Goal: Task Accomplishment & Management: Use online tool/utility

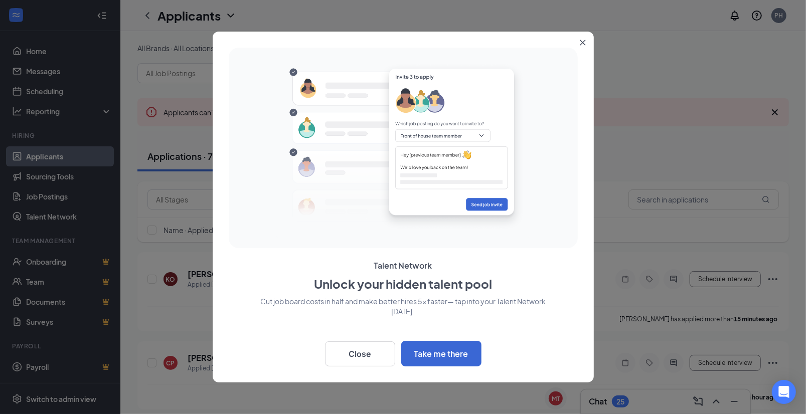
click at [579, 45] on button "Close" at bounding box center [585, 41] width 18 height 18
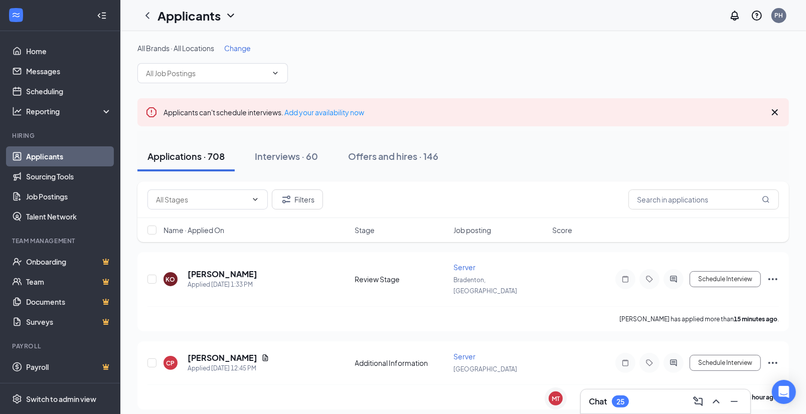
click at [230, 49] on span "Change" at bounding box center [237, 48] width 27 height 9
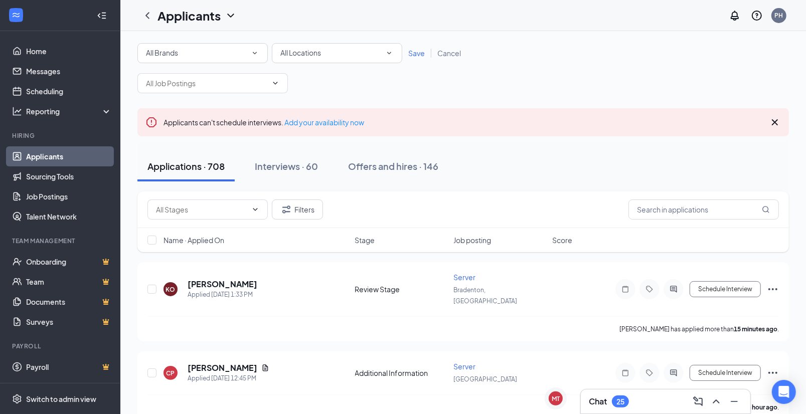
click at [321, 55] on span "All Locations" at bounding box center [300, 52] width 41 height 9
click at [333, 112] on li "Bradenton, [GEOGRAPHIC_DATA]" at bounding box center [336, 105] width 130 height 24
click at [414, 52] on span "Save" at bounding box center [416, 53] width 17 height 9
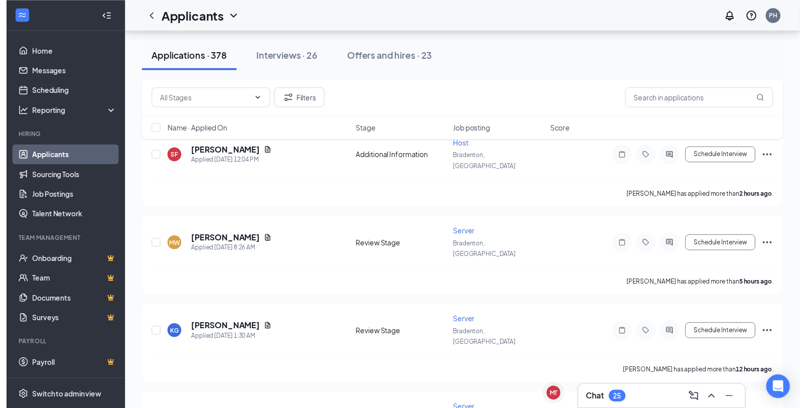
scroll to position [304, 0]
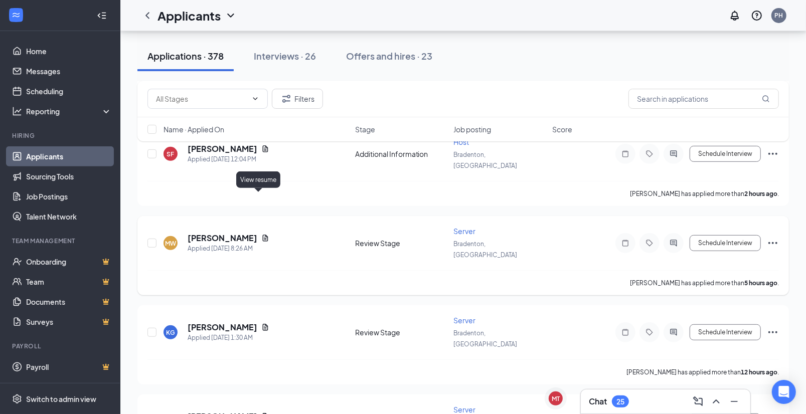
click at [263, 235] on icon "Document" at bounding box center [266, 238] width 6 height 7
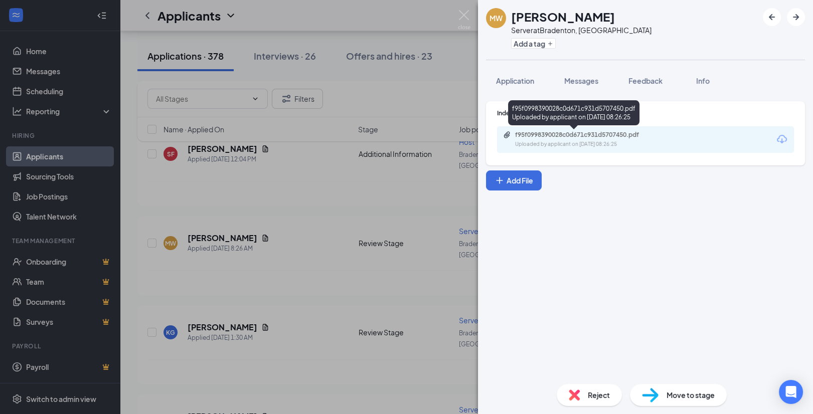
click at [597, 136] on div "f95f0998390028c0d671c931d5707450.pdf" at bounding box center [585, 135] width 140 height 8
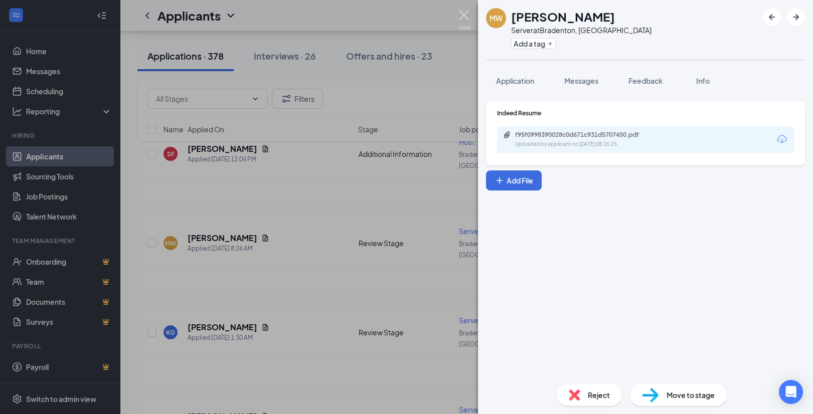
drag, startPoint x: 459, startPoint y: 20, endPoint x: 449, endPoint y: 82, distance: 63.6
click at [459, 19] on img at bounding box center [464, 20] width 13 height 20
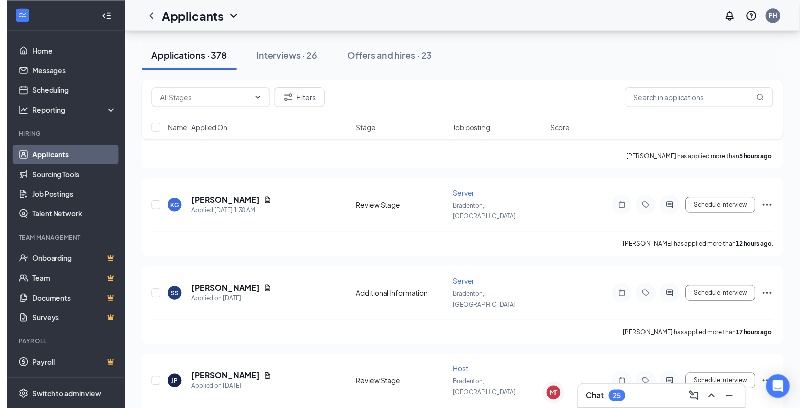
scroll to position [427, 0]
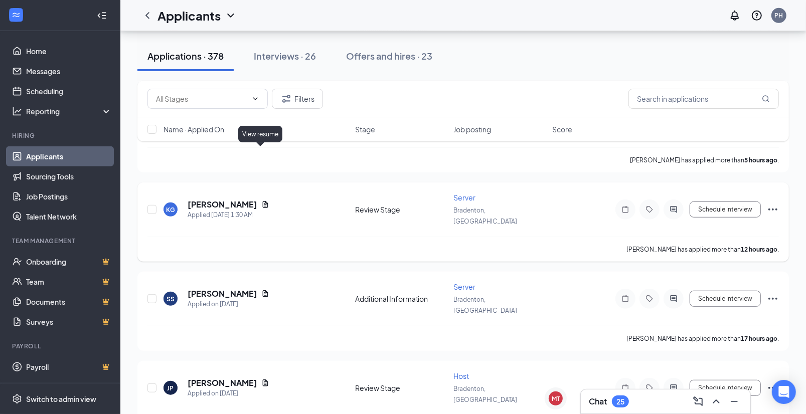
click at [261, 201] on icon "Document" at bounding box center [265, 205] width 8 height 8
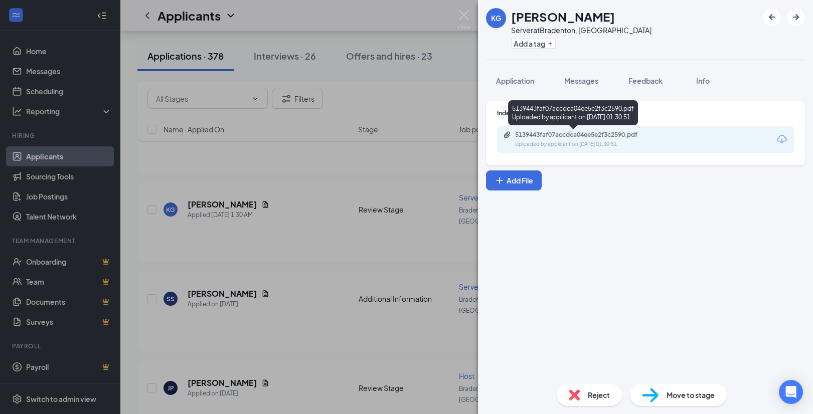
click at [598, 141] on div "Uploaded by applicant on [DATE] 01:30:51" at bounding box center [590, 144] width 151 height 8
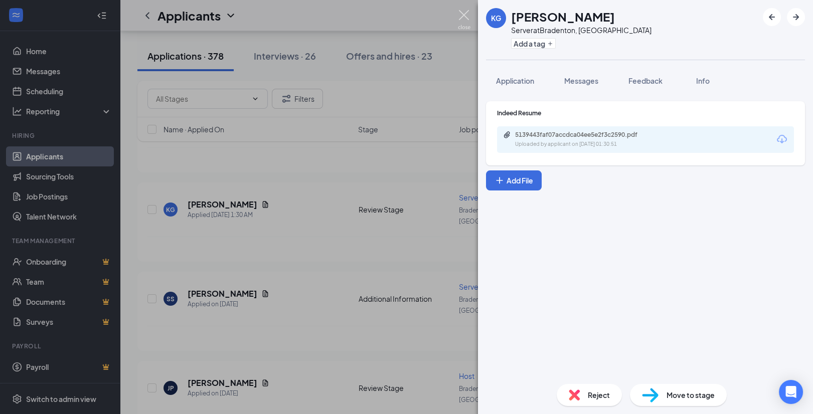
drag, startPoint x: 462, startPoint y: 22, endPoint x: 621, endPoint y: 111, distance: 182.7
click at [462, 22] on img at bounding box center [464, 20] width 13 height 20
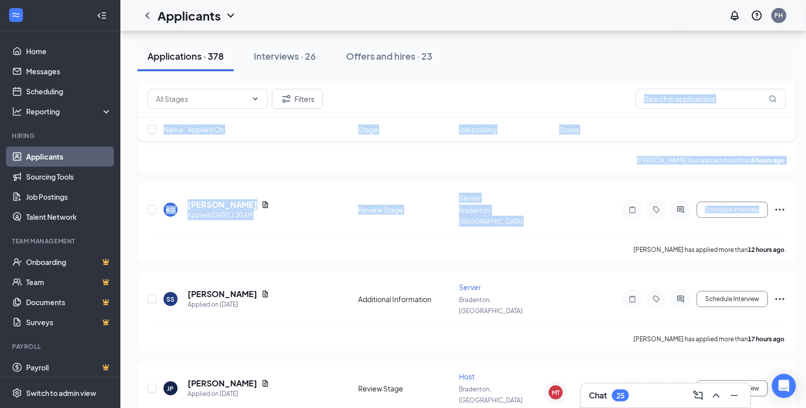
drag, startPoint x: 806, startPoint y: 151, endPoint x: 787, endPoint y: 84, distance: 68.9
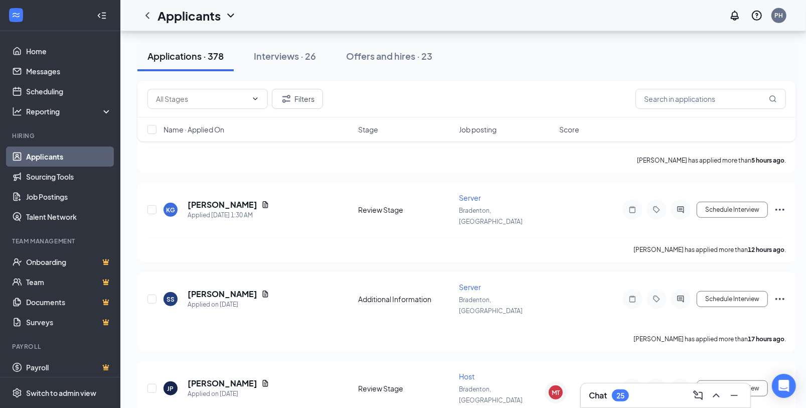
drag, startPoint x: 787, startPoint y: 84, endPoint x: 713, endPoint y: 63, distance: 77.3
click at [690, 63] on div "Applications · 378 Interviews · 26 Offers and hires · 23" at bounding box center [466, 56] width 659 height 30
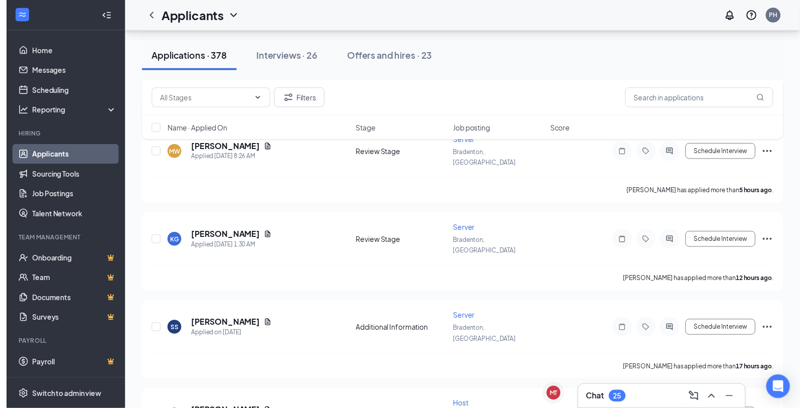
scroll to position [462, 0]
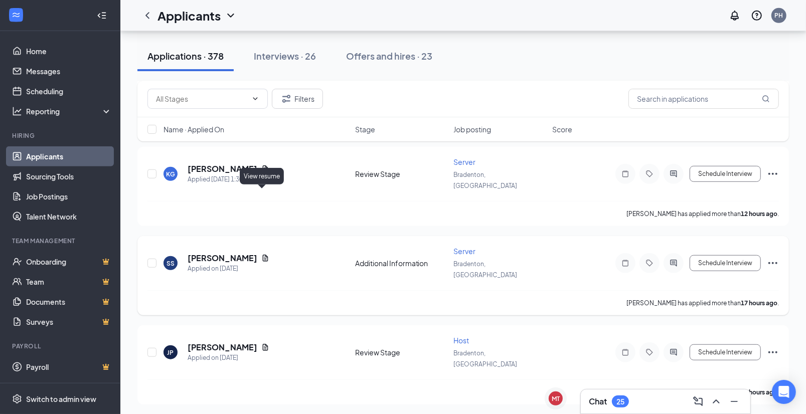
click at [261, 254] on icon "Document" at bounding box center [265, 258] width 8 height 8
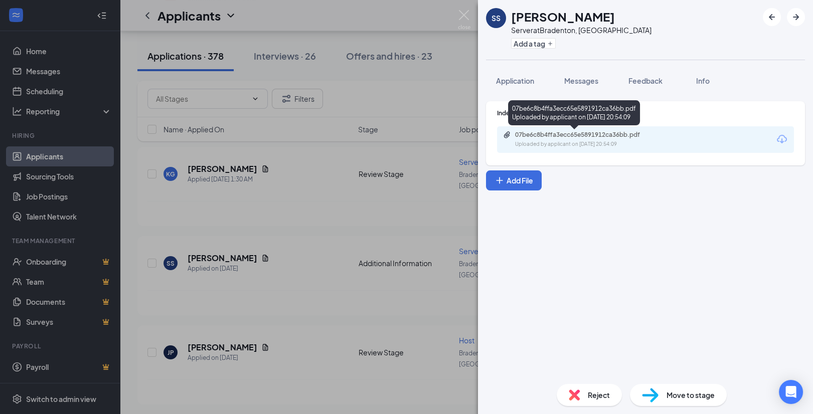
click at [594, 137] on div "07be6c8b4ffa3ecc65e5891912ca36bb.pdf" at bounding box center [585, 135] width 140 height 8
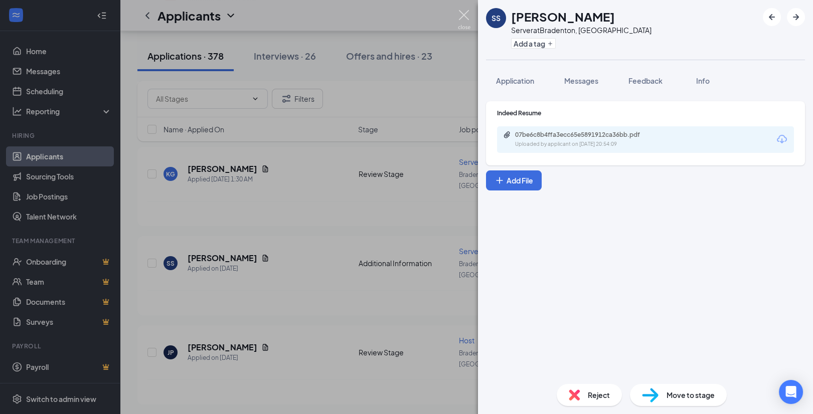
drag, startPoint x: 466, startPoint y: 19, endPoint x: 437, endPoint y: 79, distance: 66.9
click at [467, 20] on img at bounding box center [464, 20] width 13 height 20
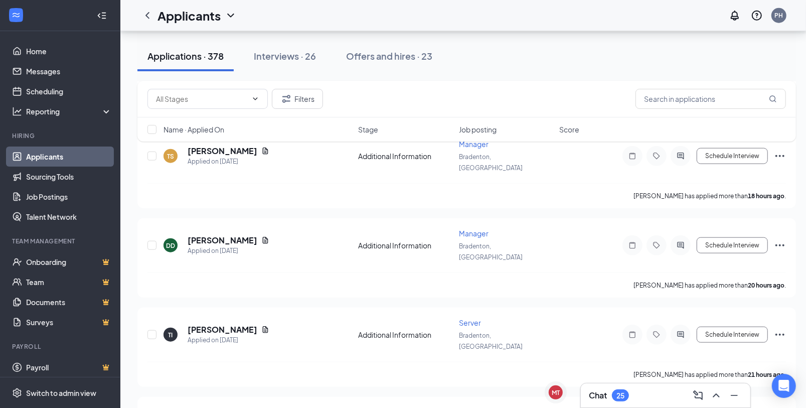
scroll to position [752, 0]
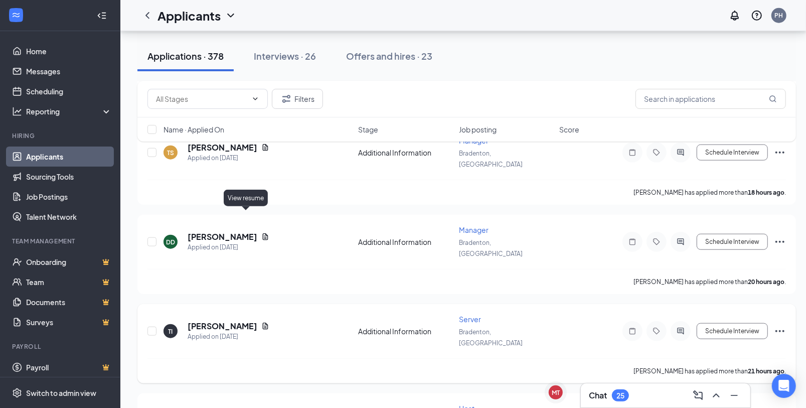
click at [263, 323] on icon "Document" at bounding box center [266, 326] width 6 height 7
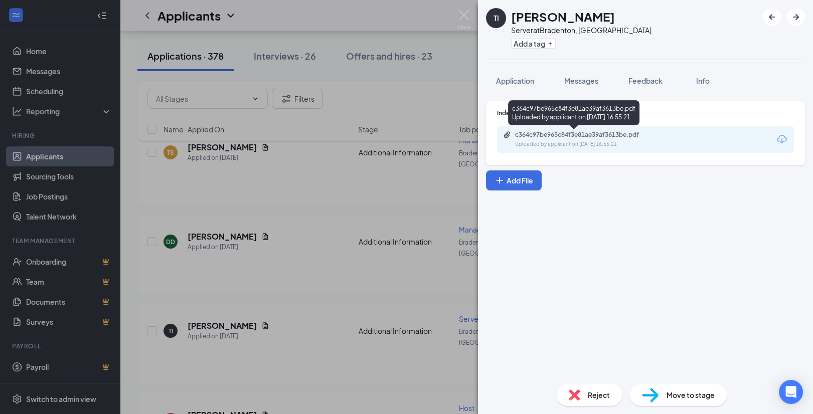
click at [574, 132] on div "c364c97be965c84f3e81ae39af3613be.pdf" at bounding box center [585, 135] width 140 height 8
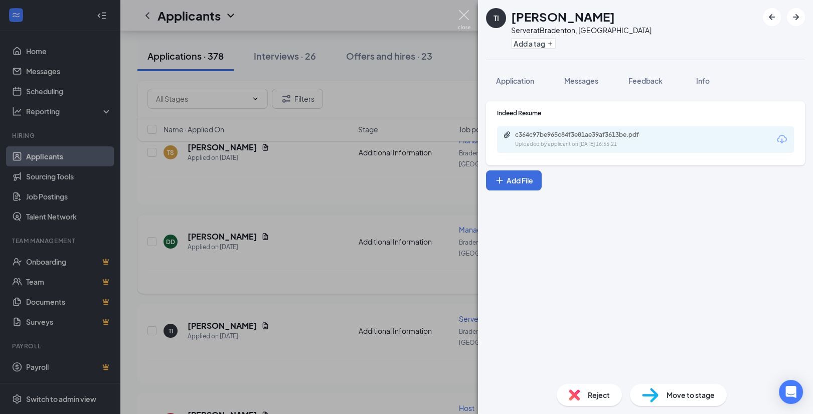
drag, startPoint x: 461, startPoint y: 19, endPoint x: 437, endPoint y: 156, distance: 139.0
click at [461, 19] on img at bounding box center [464, 20] width 13 height 20
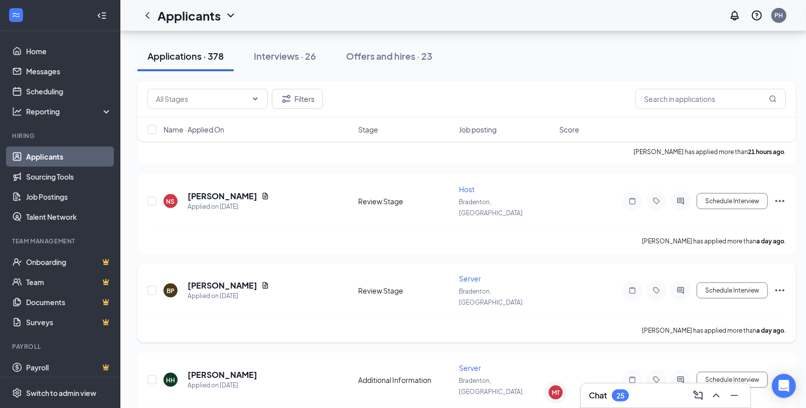
scroll to position [974, 0]
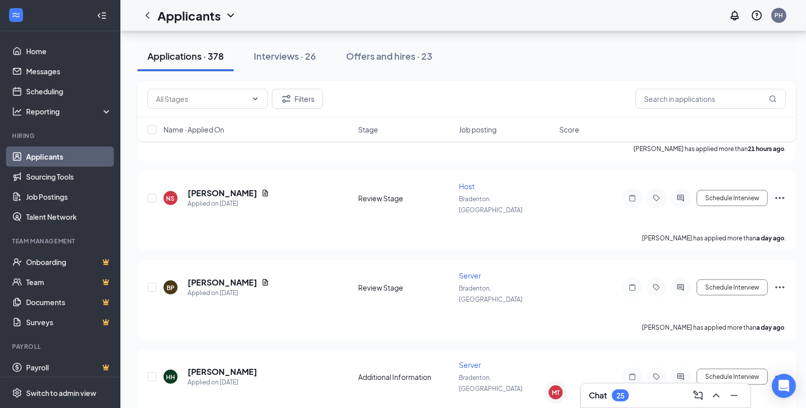
click at [246, 148] on div "Filters Name · Applied On Stage Job posting Score" at bounding box center [466, 116] width 659 height 71
click at [242, 146] on div "Filters Name · Applied On Stage Job posting Score" at bounding box center [466, 116] width 659 height 71
click at [221, 151] on div "Filters Name · Applied On Stage Job posting Score" at bounding box center [466, 116] width 659 height 71
click at [245, 148] on div "Filters Name · Applied On Stage Job posting Score" at bounding box center [466, 116] width 659 height 71
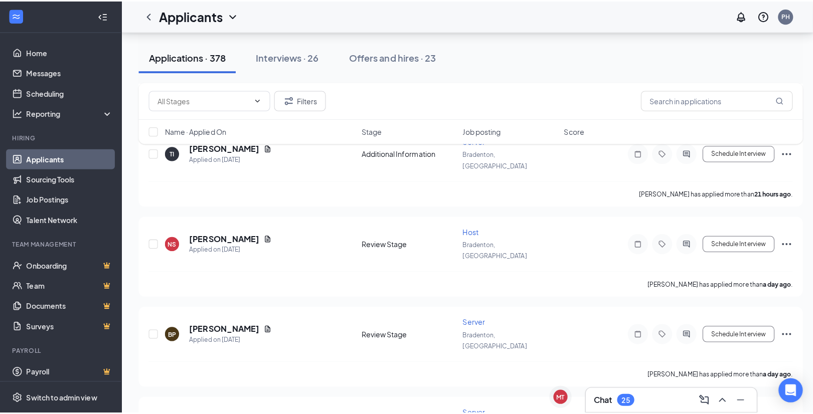
scroll to position [928, 0]
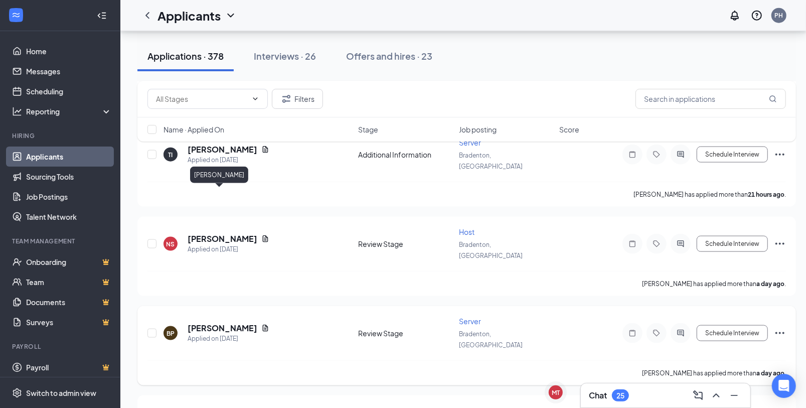
click at [226, 323] on h5 "[PERSON_NAME]" at bounding box center [223, 328] width 70 height 11
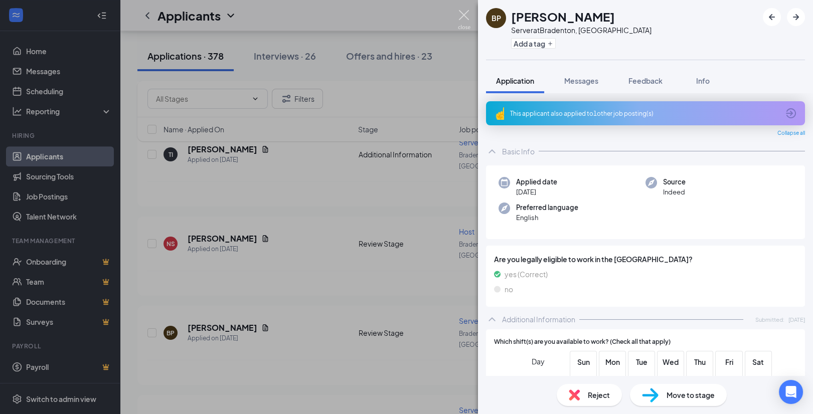
click at [469, 15] on img at bounding box center [464, 20] width 13 height 20
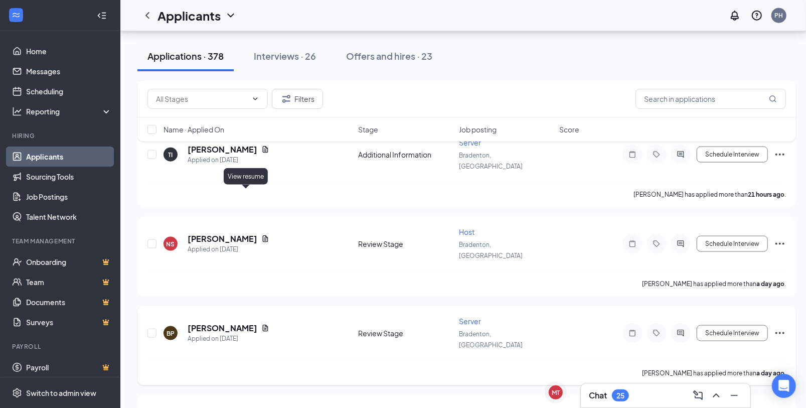
click at [261, 324] on icon "Document" at bounding box center [265, 328] width 8 height 8
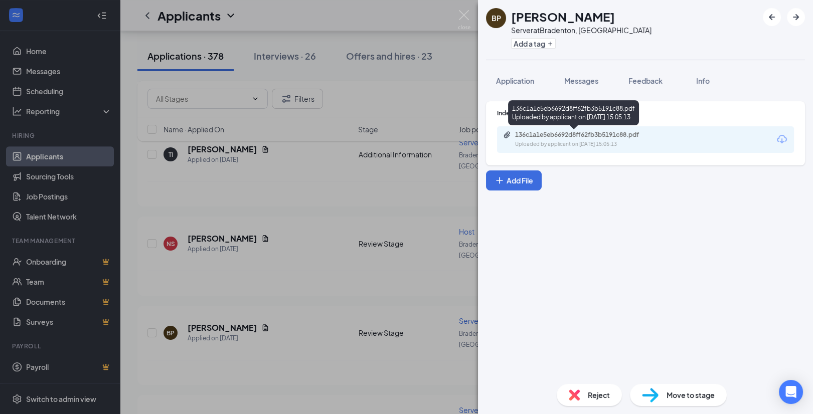
click at [565, 131] on div "136c1a1e5eb6692d8ff62fb3b5191c88.pdf" at bounding box center [585, 135] width 140 height 8
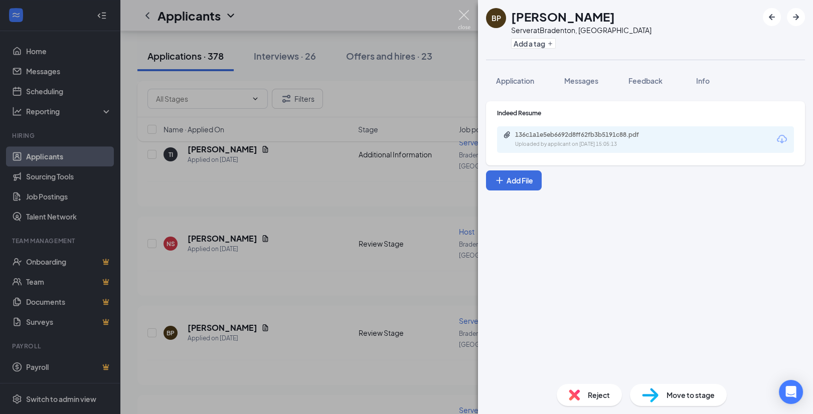
click at [461, 20] on img at bounding box center [464, 20] width 13 height 20
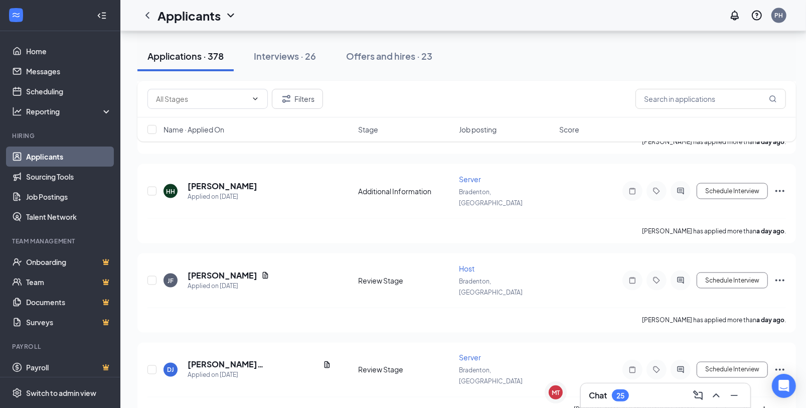
scroll to position [1190, 0]
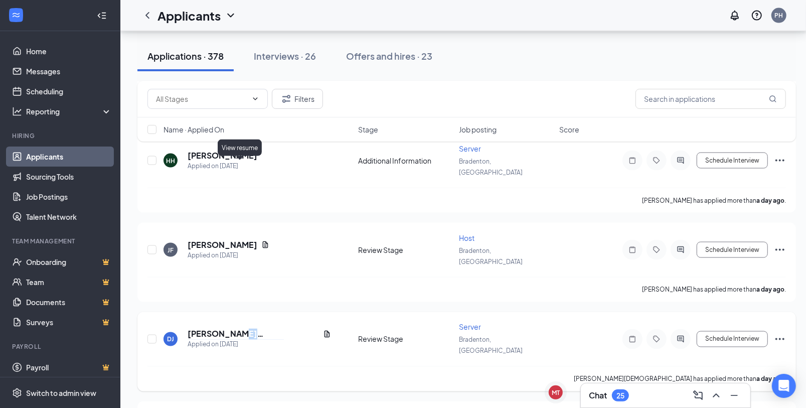
click at [323, 330] on icon "Document" at bounding box center [327, 334] width 8 height 8
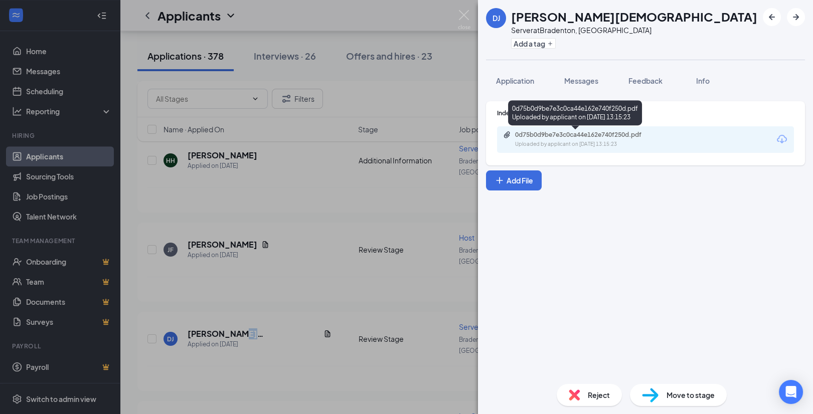
click at [630, 133] on div "0d75b0d9be7e3c0ca44e162e740f250d.pdf" at bounding box center [585, 135] width 140 height 8
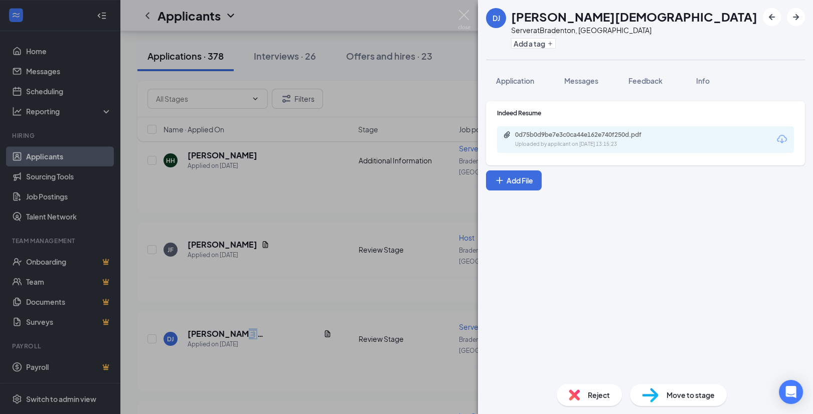
click at [458, 165] on div "DJ [PERSON_NAME][DEMOGRAPHIC_DATA] Server at [GEOGRAPHIC_DATA], [GEOGRAPHIC_DAT…" at bounding box center [406, 207] width 813 height 414
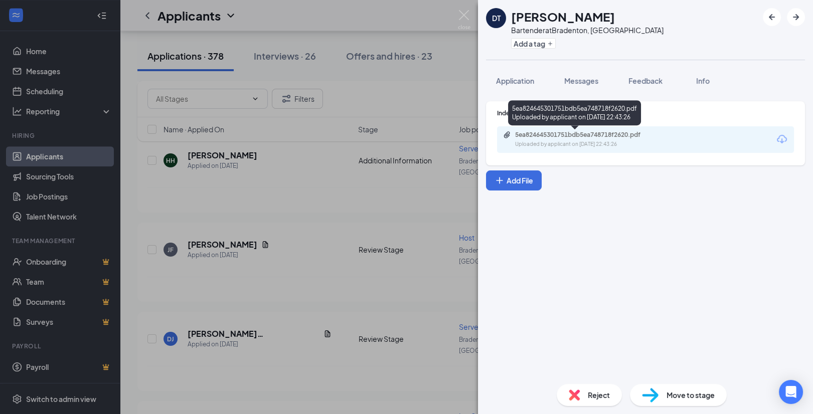
click at [590, 131] on div "5ea824645301751bdb5ea748718f2620.pdf" at bounding box center [585, 135] width 140 height 8
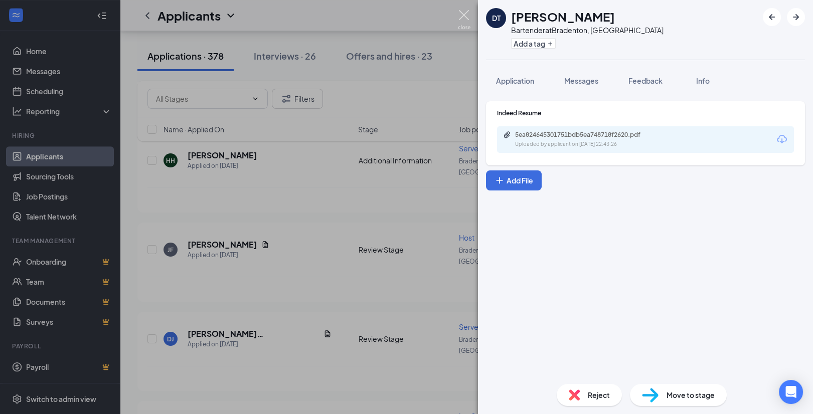
click at [464, 20] on img at bounding box center [464, 20] width 13 height 20
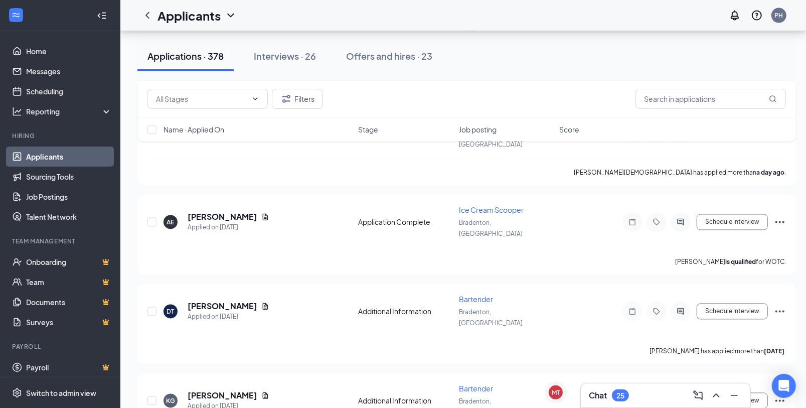
scroll to position [1420, 0]
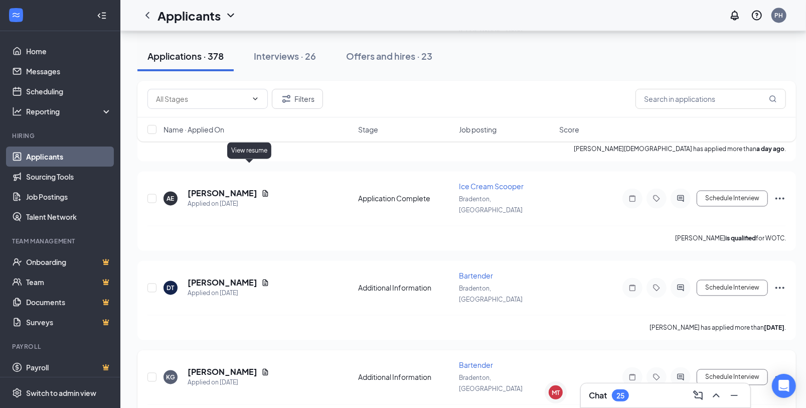
click at [263, 369] on icon "Document" at bounding box center [266, 372] width 6 height 7
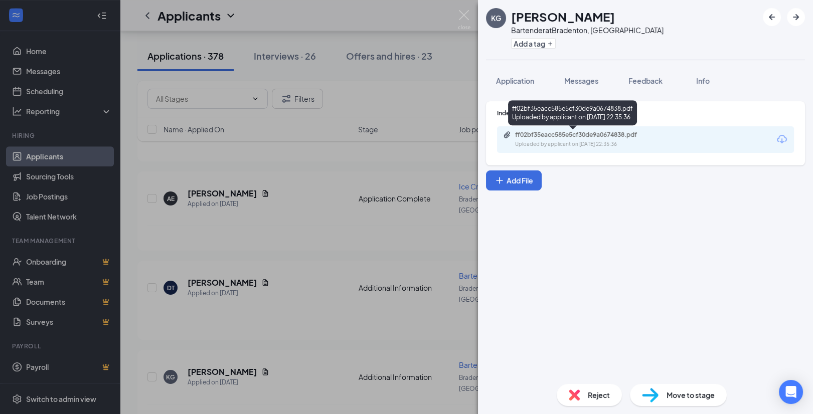
click at [595, 135] on div "ff02bf35eacc585e5cf30de9a0674838.pdf" at bounding box center [585, 135] width 140 height 8
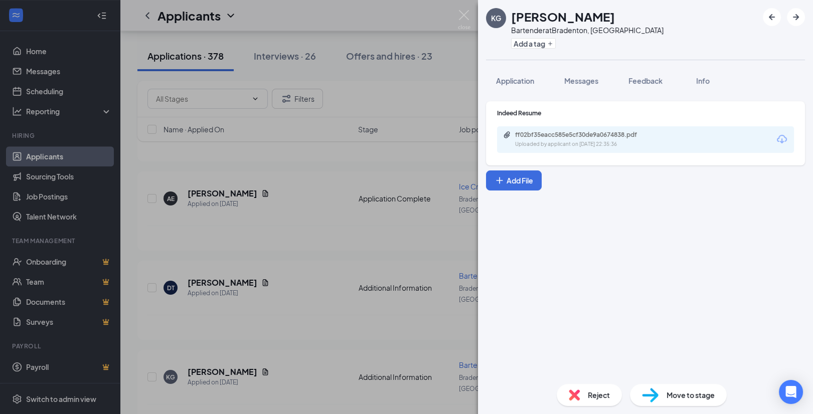
click at [395, 196] on div "KG [PERSON_NAME] at [GEOGRAPHIC_DATA], [GEOGRAPHIC_DATA] Add a tag Application …" at bounding box center [406, 207] width 813 height 414
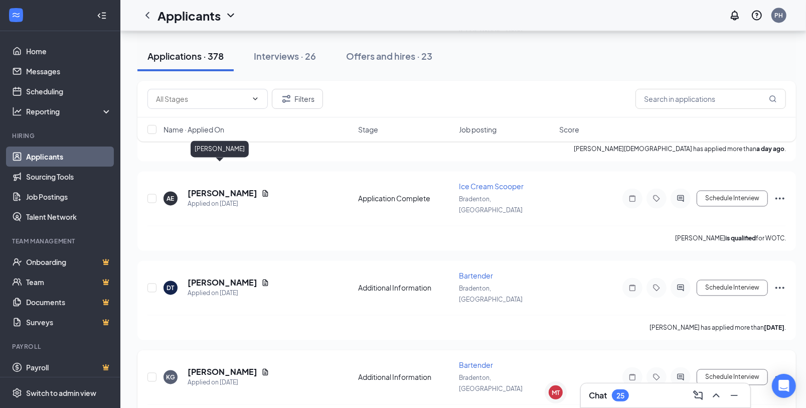
click at [220, 367] on h5 "[PERSON_NAME]" at bounding box center [223, 372] width 70 height 11
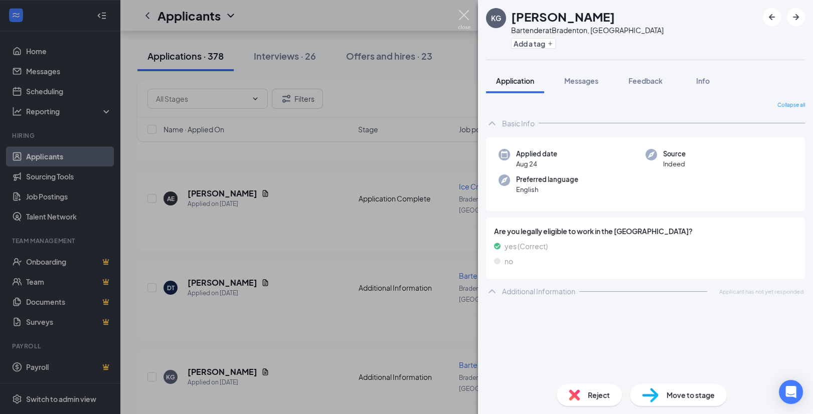
click at [467, 19] on img at bounding box center [464, 20] width 13 height 20
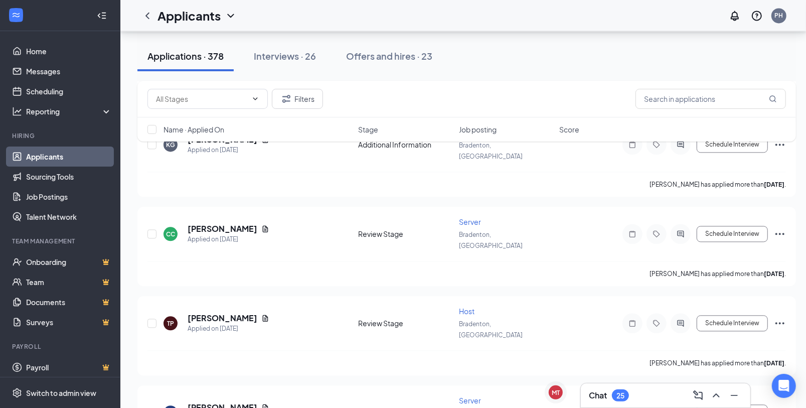
scroll to position [1657, 0]
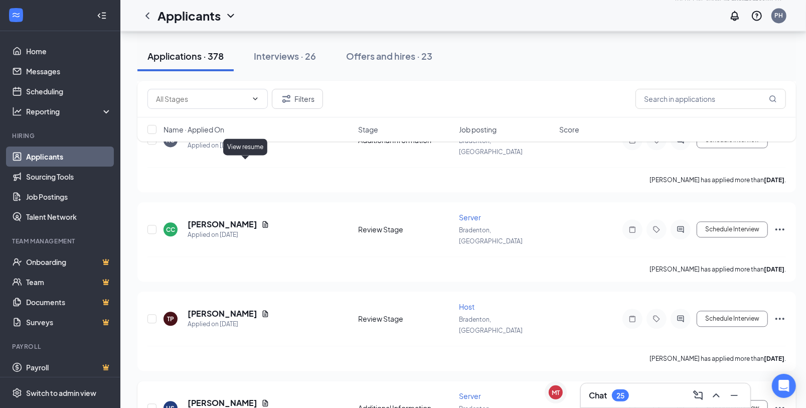
click at [263, 400] on icon "Document" at bounding box center [266, 403] width 6 height 7
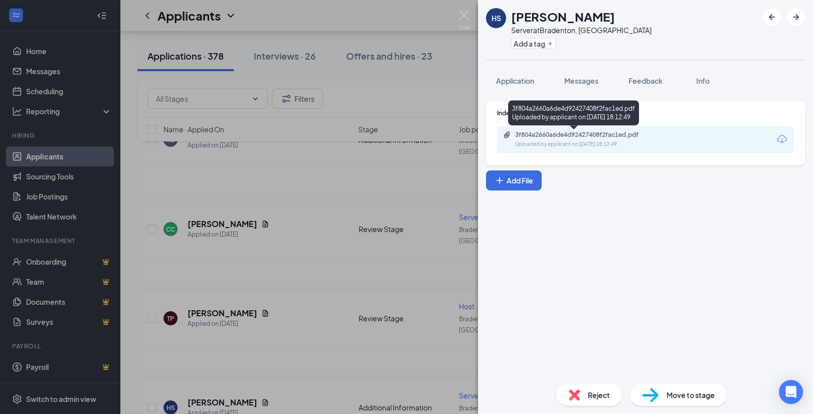
click at [602, 133] on div "3f804a2660a6de4d92427408f2fac1ed.pdf" at bounding box center [585, 135] width 140 height 8
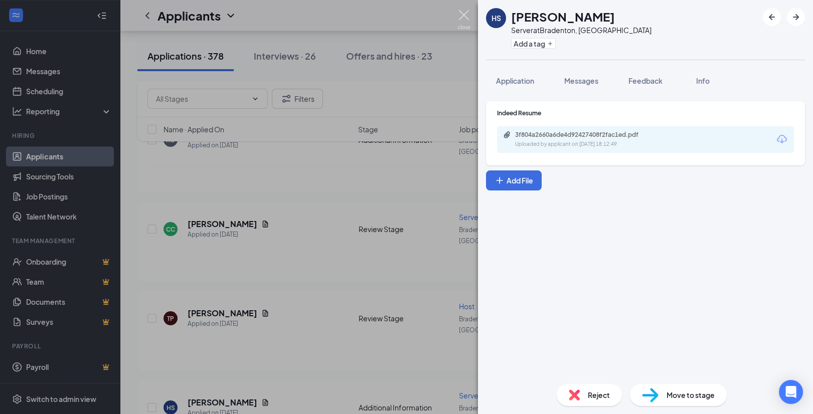
click at [462, 19] on img at bounding box center [464, 20] width 13 height 20
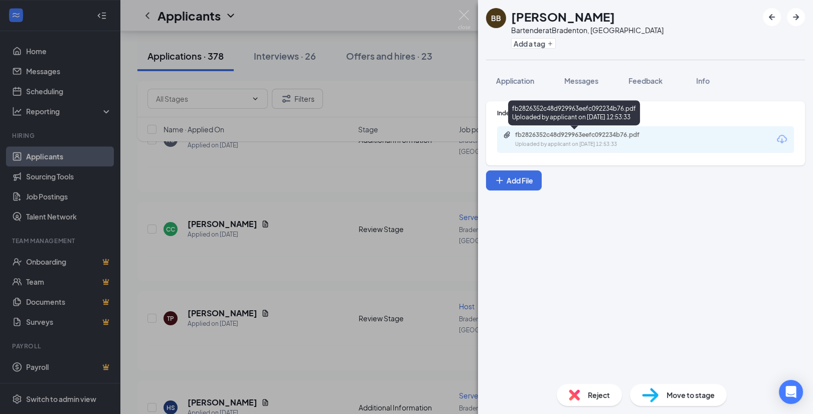
click at [600, 134] on div "fb2826352c48d929963eefc092234b76.pdf" at bounding box center [585, 135] width 140 height 8
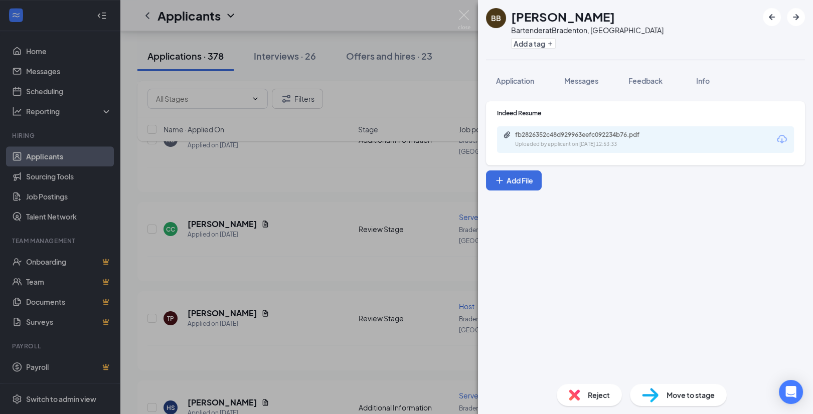
click at [369, 299] on div "BB [PERSON_NAME] Bartender at [GEOGRAPHIC_DATA], [GEOGRAPHIC_DATA] Add a tag Ap…" at bounding box center [406, 207] width 813 height 414
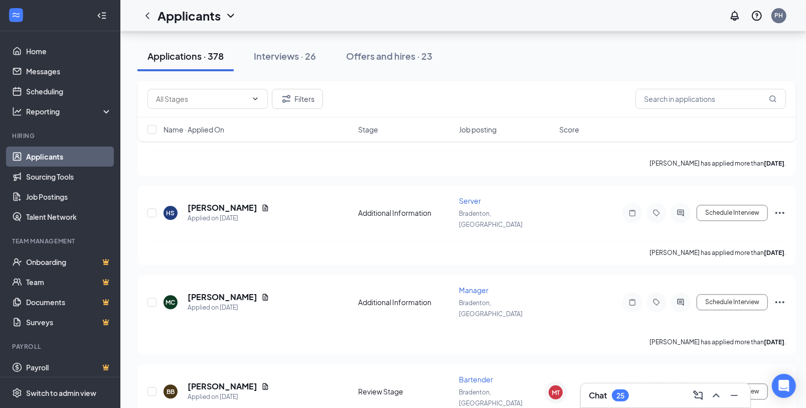
scroll to position [1858, 0]
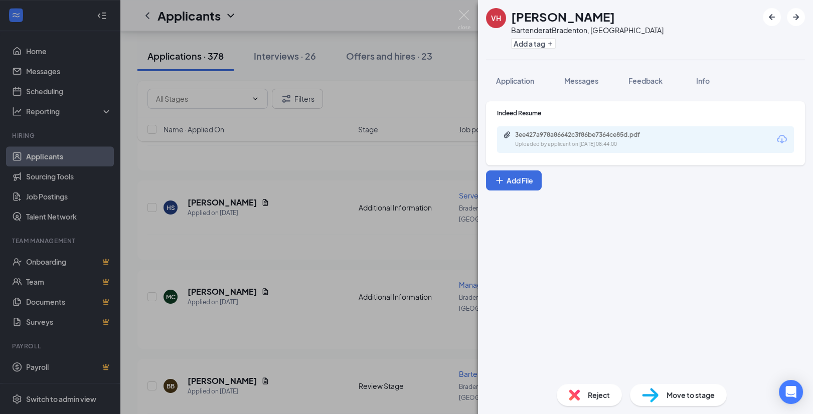
click at [643, 142] on div "Uploaded by applicant on [DATE] 08:44:00" at bounding box center [590, 144] width 151 height 8
click at [476, 14] on div "VH [PERSON_NAME] Bartender at [GEOGRAPHIC_DATA], [GEOGRAPHIC_DATA] Add a tag Ap…" at bounding box center [406, 207] width 813 height 414
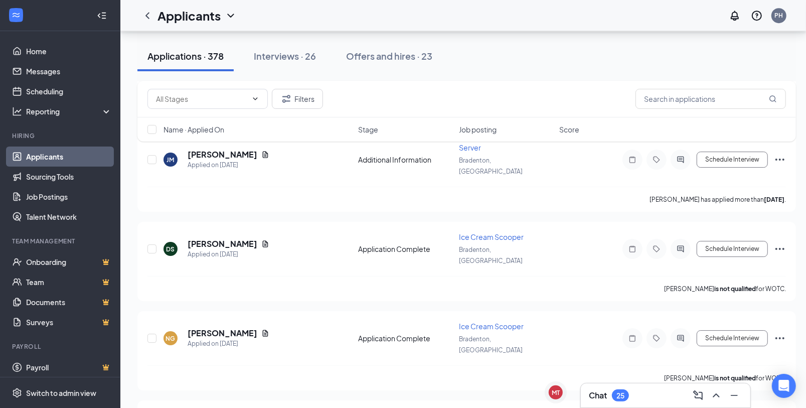
scroll to position [2552, 0]
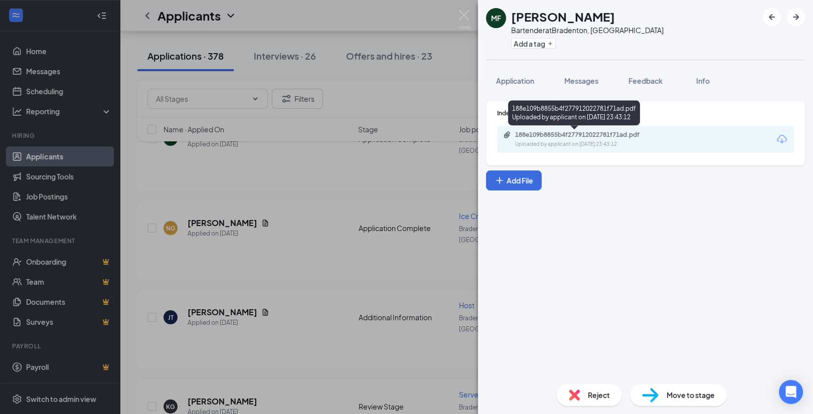
click at [601, 139] on div "188e109b8855b4f277912022781f71ad.pdf Uploaded by applicant on [DATE] 23:43:12" at bounding box center [584, 140] width 163 height 18
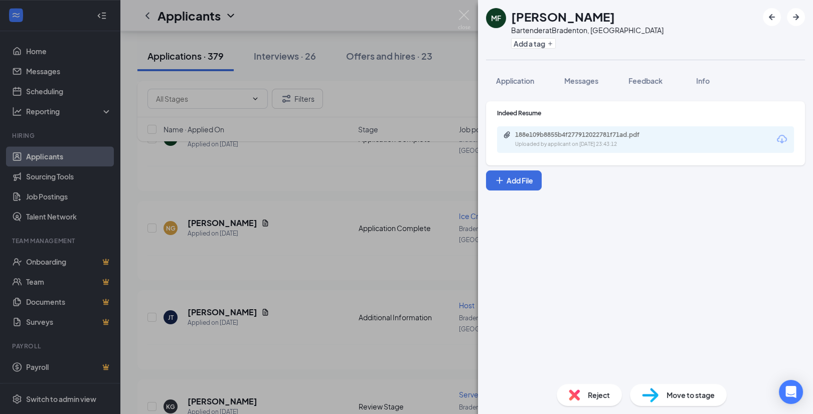
click at [456, 11] on div "MF [PERSON_NAME] Bartender at [GEOGRAPHIC_DATA], [GEOGRAPHIC_DATA] Add a tag Ap…" at bounding box center [406, 207] width 813 height 414
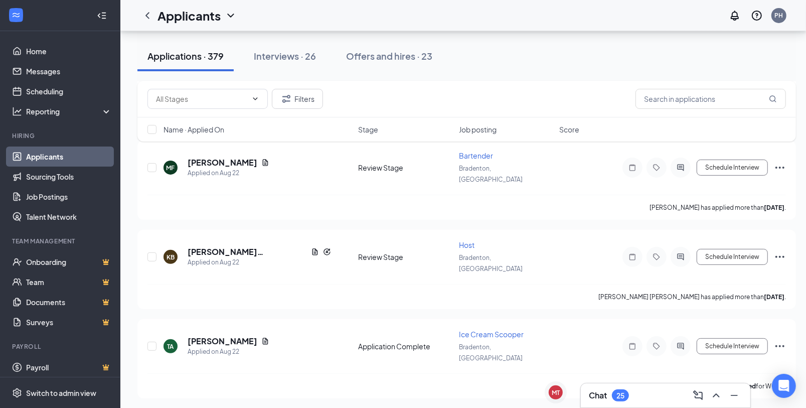
scroll to position [3110, 0]
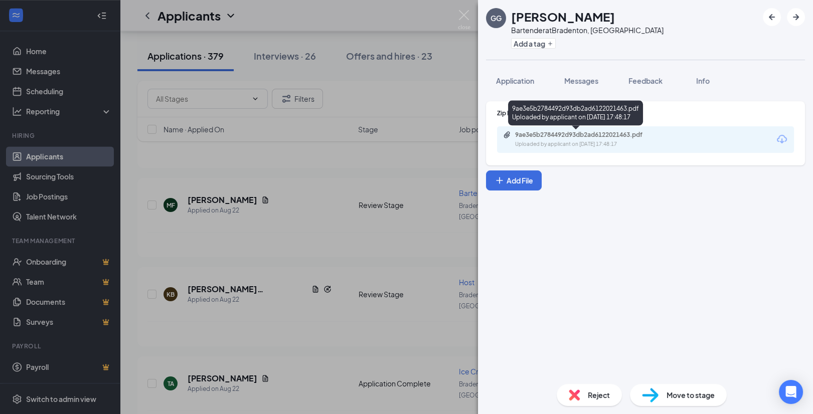
click at [626, 144] on div "Uploaded by applicant on [DATE] 17:48:17" at bounding box center [590, 144] width 151 height 8
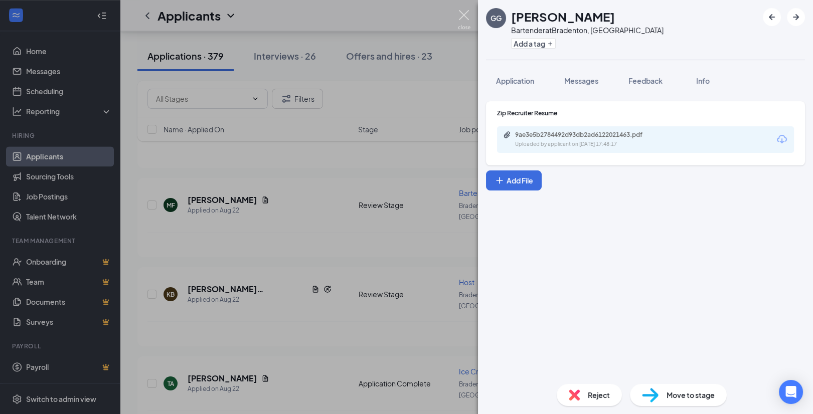
click at [469, 22] on img at bounding box center [464, 20] width 13 height 20
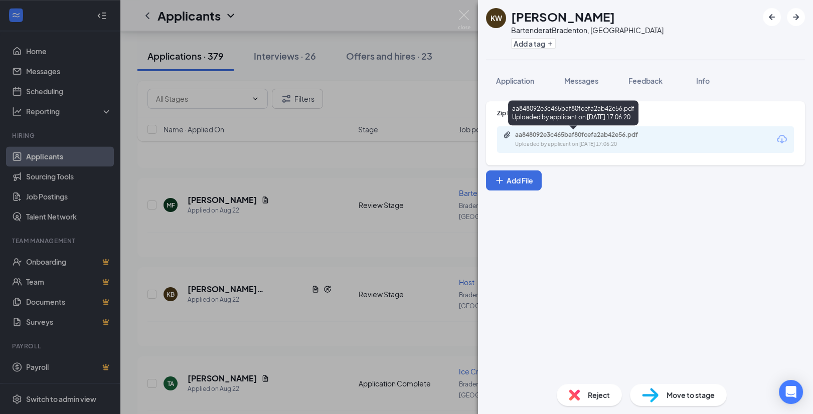
click at [607, 139] on div "aa848092e3c465baf80fcefa2ab42e56.pdf Uploaded by applicant on [DATE] 17:06:20" at bounding box center [584, 140] width 163 height 18
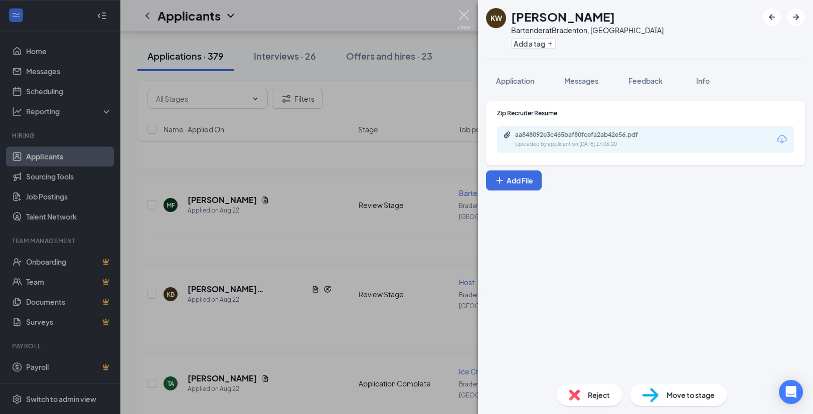
click at [467, 25] on img at bounding box center [464, 20] width 13 height 20
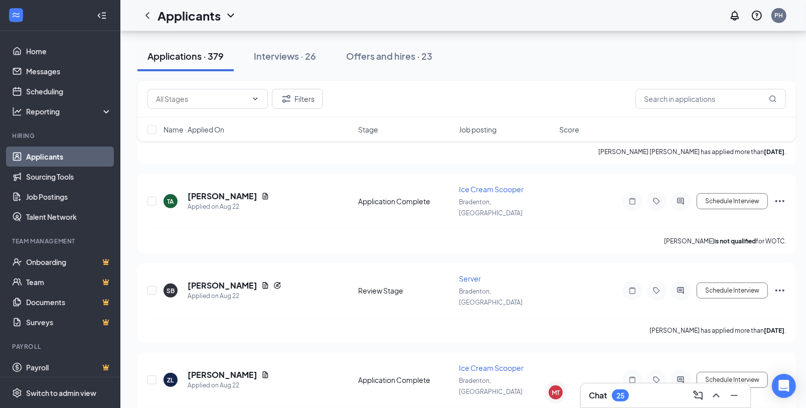
scroll to position [3461, 0]
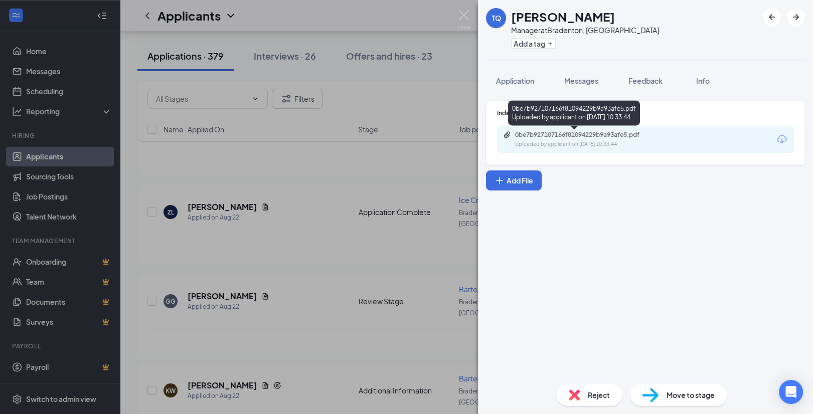
click at [587, 143] on div "Uploaded by applicant on [DATE] 10:33:44" at bounding box center [590, 144] width 151 height 8
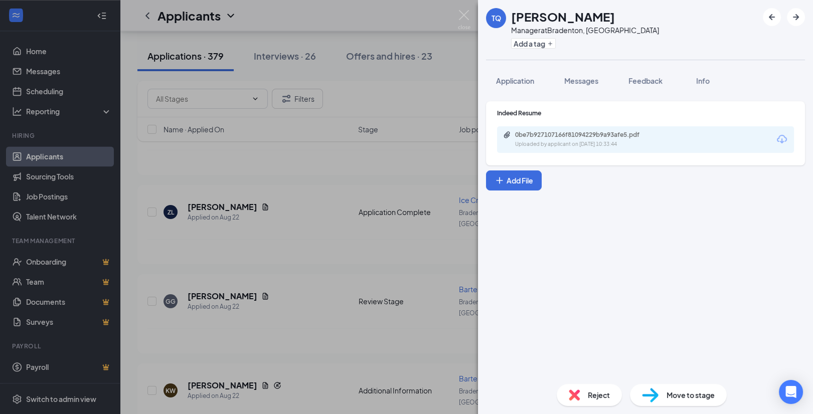
click at [472, 17] on div "[PERSON_NAME] Manager at [GEOGRAPHIC_DATA], [GEOGRAPHIC_DATA] Add a tag Applica…" at bounding box center [406, 207] width 813 height 414
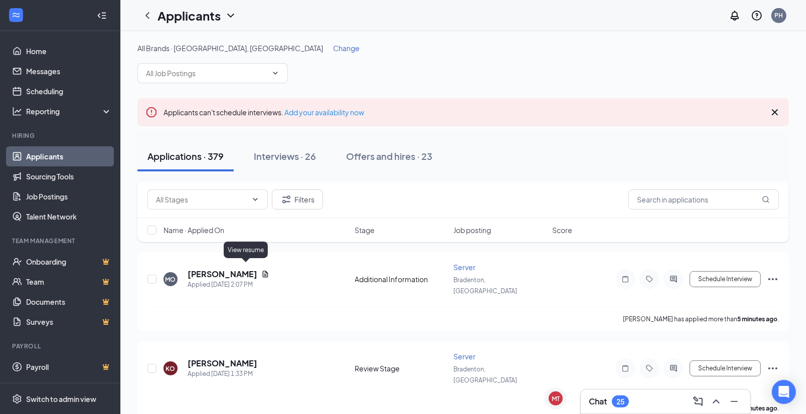
click at [244, 262] on div "View resume" at bounding box center [246, 252] width 44 height 21
click at [244, 272] on div "[PERSON_NAME]" at bounding box center [229, 274] width 82 height 11
drag, startPoint x: 245, startPoint y: 266, endPoint x: 435, endPoint y: 232, distance: 192.2
click at [261, 270] on icon "Document" at bounding box center [265, 274] width 8 height 8
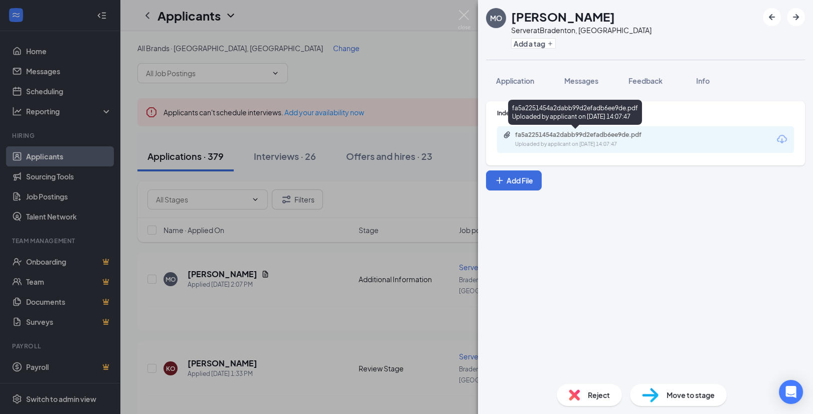
click at [577, 137] on div "fa5a2251454a2dabb99d2efadb6ee9de.pdf" at bounding box center [585, 135] width 140 height 8
